Goal: Transaction & Acquisition: Purchase product/service

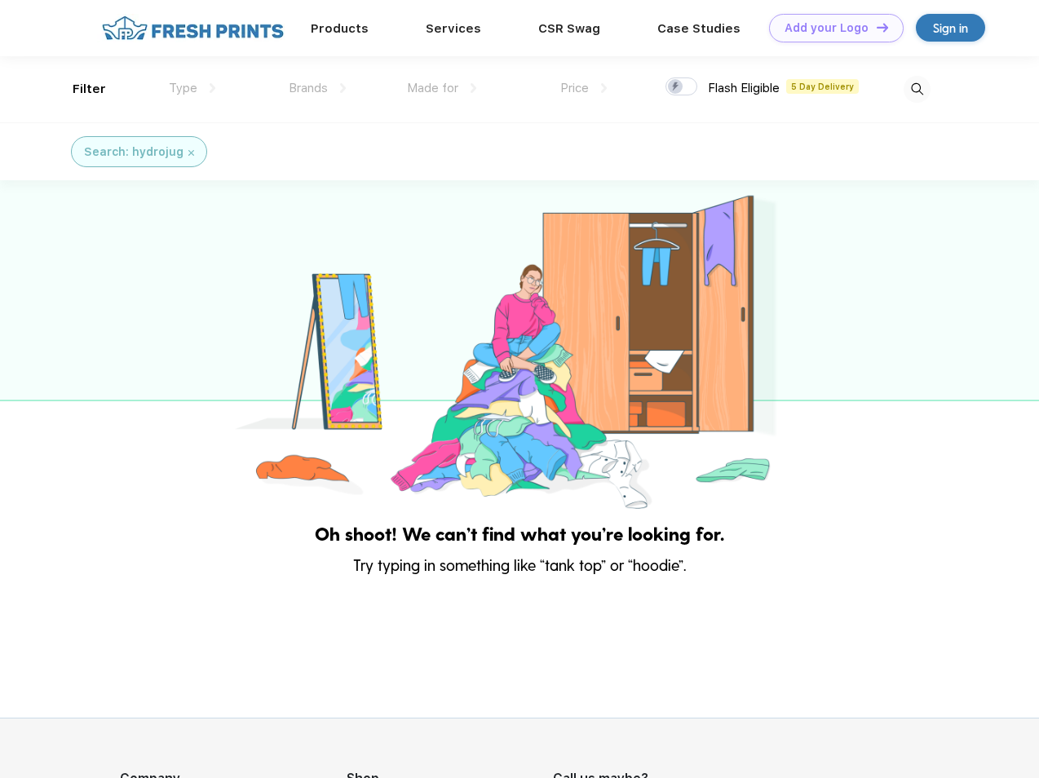
click at [830, 28] on link "Add your Logo Design Tool" at bounding box center [836, 28] width 135 height 29
click at [0, 0] on div "Design Tool" at bounding box center [0, 0] width 0 height 0
click at [875, 27] on link "Add your Logo Design Tool" at bounding box center [836, 28] width 135 height 29
click at [78, 89] on div "Filter" at bounding box center [89, 89] width 33 height 19
click at [193, 88] on span "Type" at bounding box center [183, 88] width 29 height 15
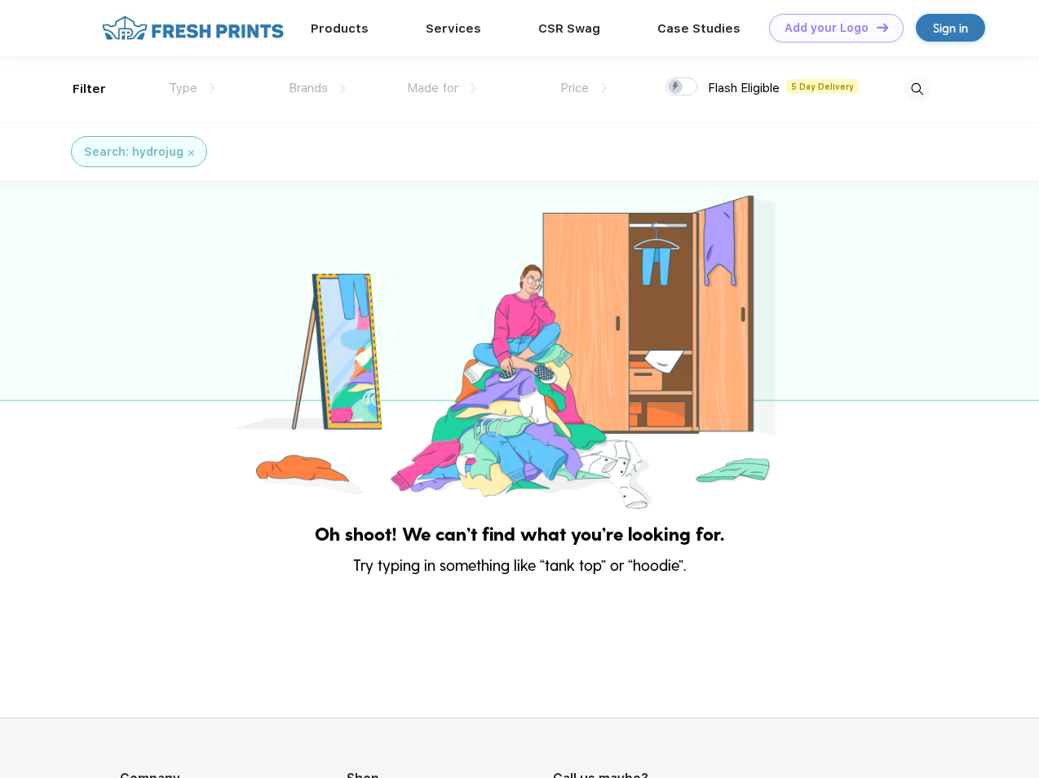
click at [317, 88] on span "Brands" at bounding box center [308, 88] width 39 height 15
click at [442, 88] on span "Made for" at bounding box center [432, 88] width 51 height 15
click at [584, 88] on span "Price" at bounding box center [574, 88] width 29 height 15
click at [682, 87] on div at bounding box center [682, 86] width 32 height 18
click at [676, 87] on input "checkbox" at bounding box center [671, 82] width 11 height 11
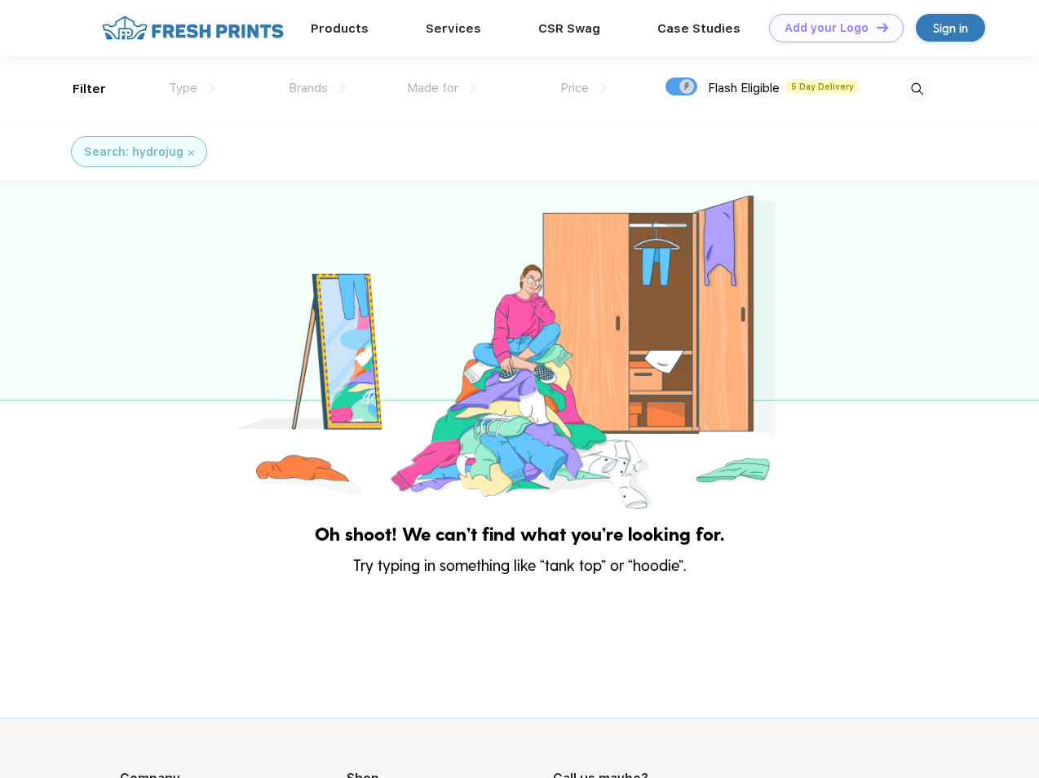
click at [917, 89] on img at bounding box center [917, 89] width 27 height 27
